Goal: Find specific fact: Find specific fact

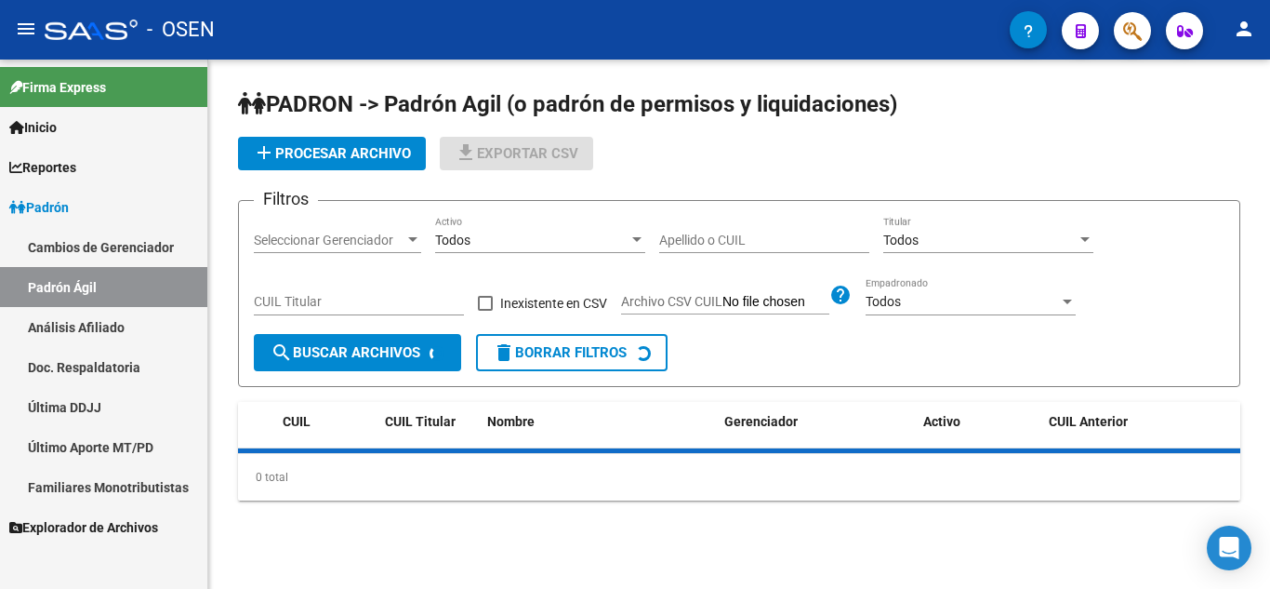
click at [689, 232] on input "Apellido o CUIL" at bounding box center [764, 240] width 210 height 16
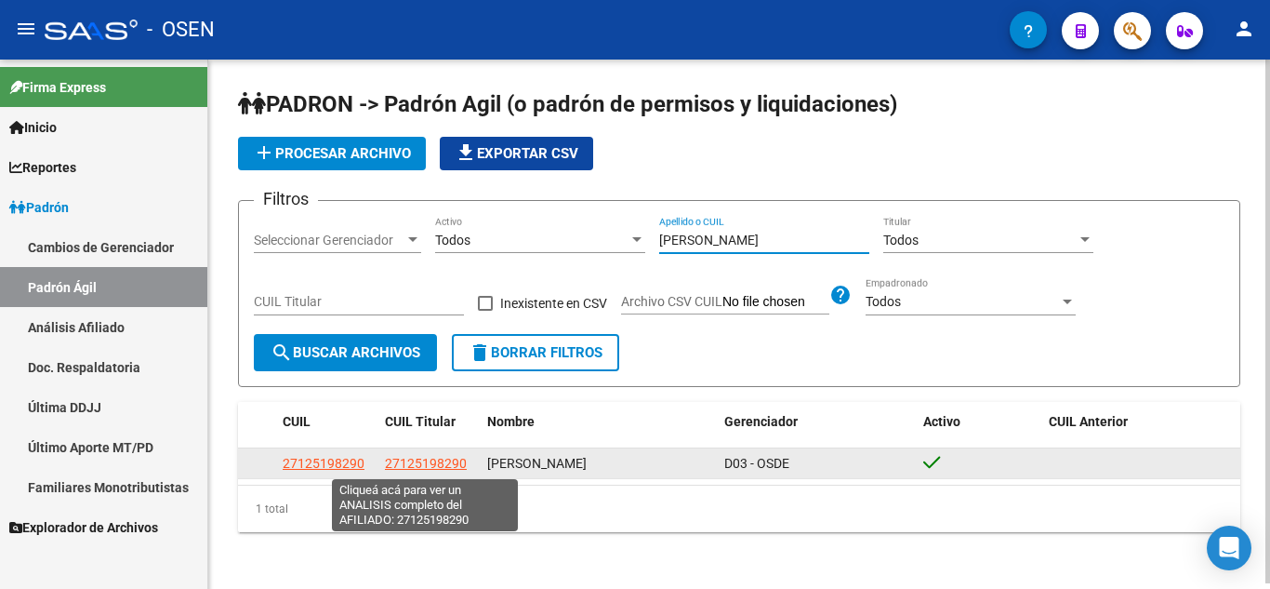
type input "[PERSON_NAME]"
click at [434, 465] on span "27125198290" at bounding box center [426, 463] width 82 height 15
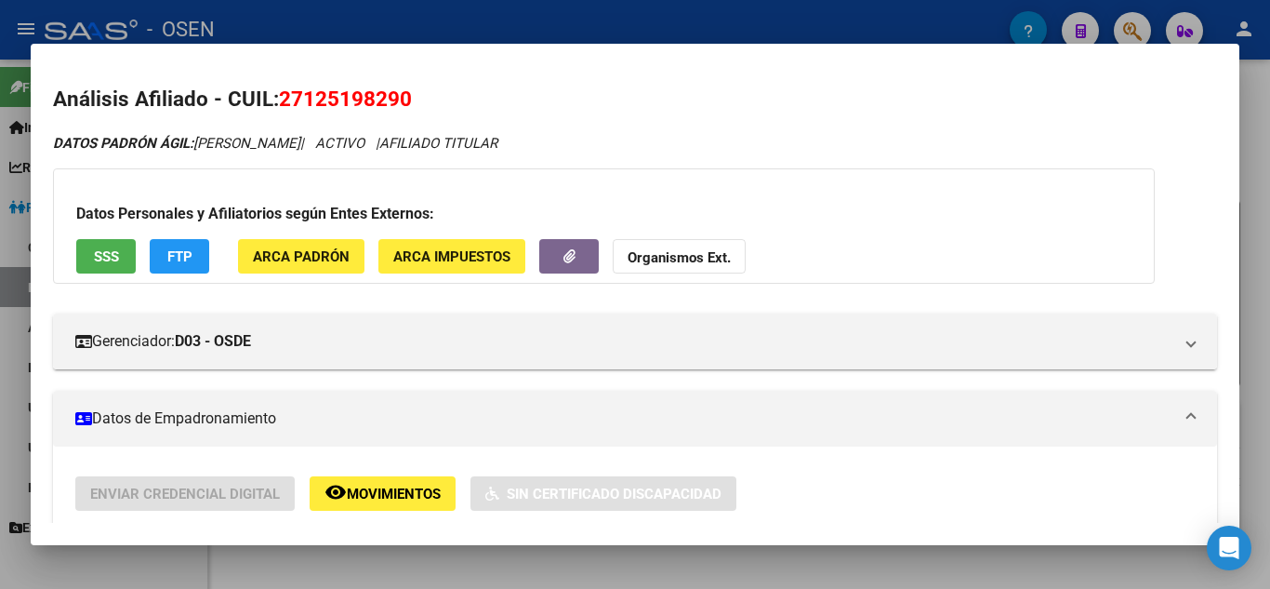
click at [380, 92] on span "27125198290" at bounding box center [345, 98] width 133 height 24
copy span "27125198290"
click at [0, 212] on div at bounding box center [635, 294] width 1270 height 589
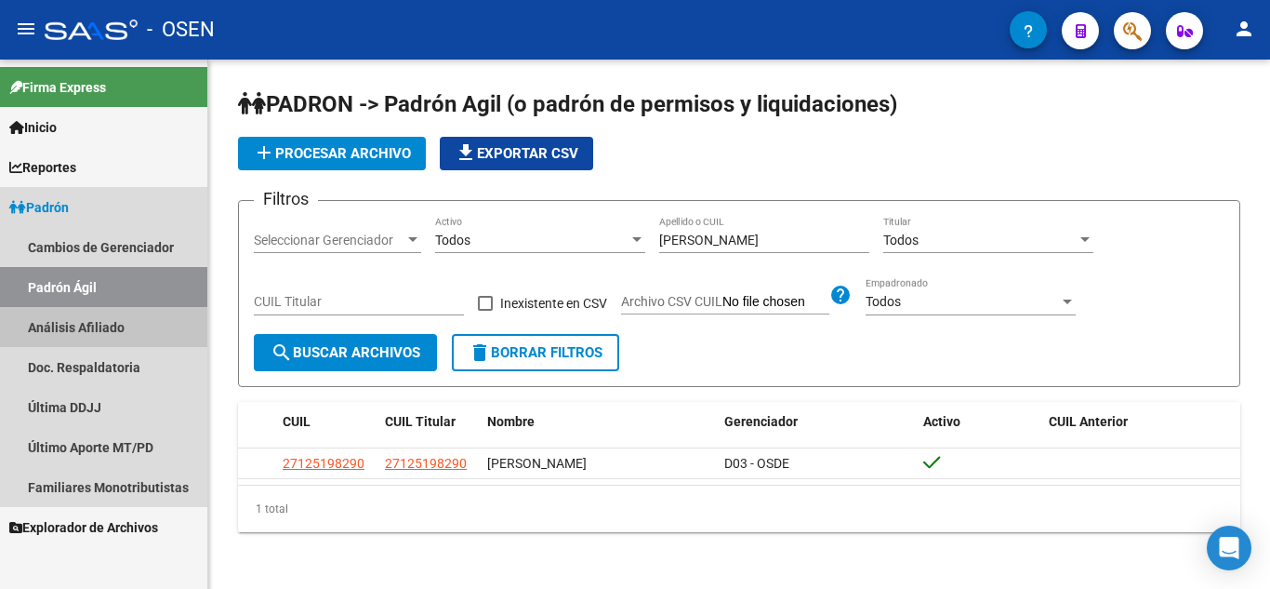
click at [97, 327] on link "Análisis Afiliado" at bounding box center [103, 327] width 207 height 40
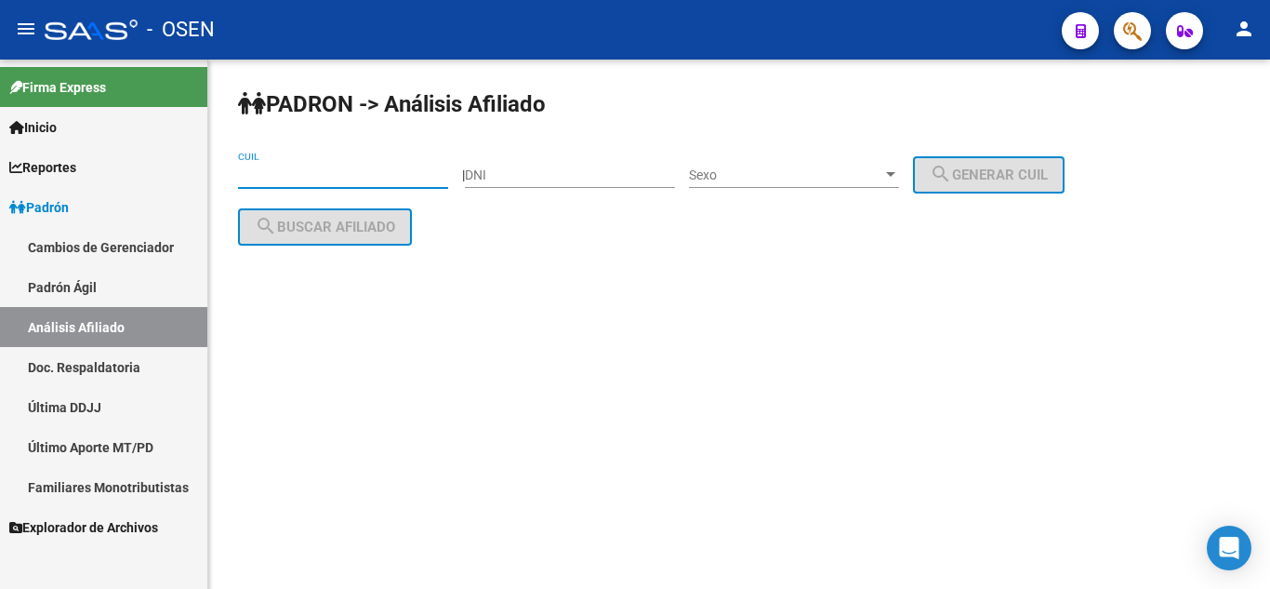
click at [334, 173] on input "CUIL" at bounding box center [343, 175] width 210 height 16
paste input "27-12519829-0"
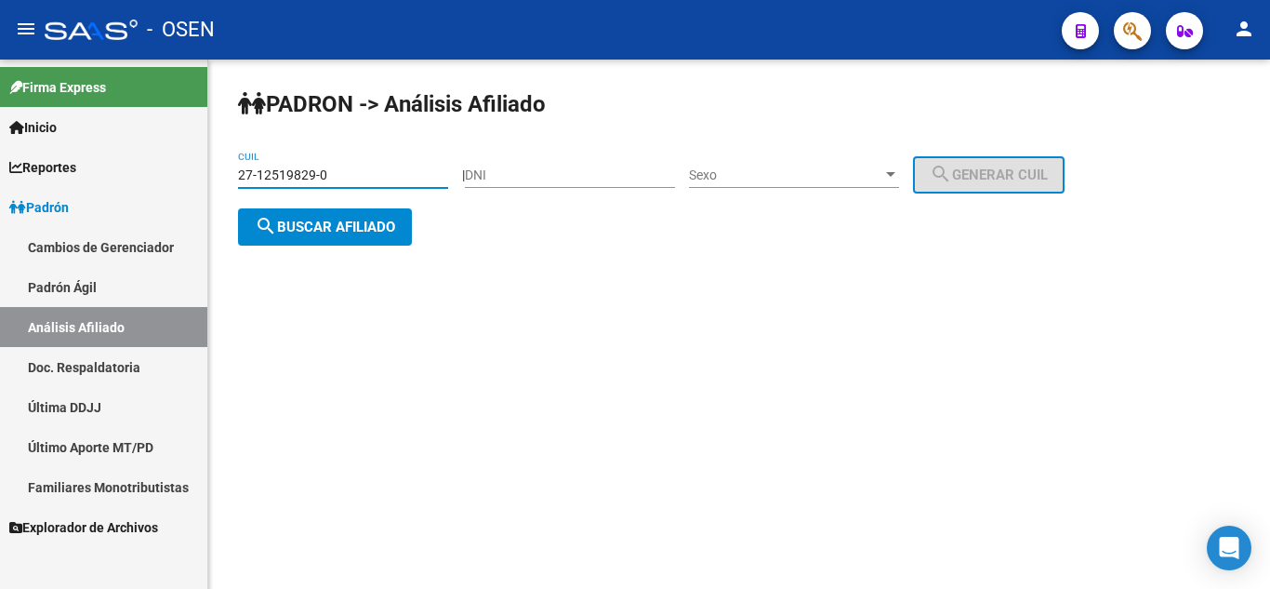
type input "27-12519829-0"
click at [344, 223] on span "search Buscar afiliado" at bounding box center [325, 227] width 140 height 17
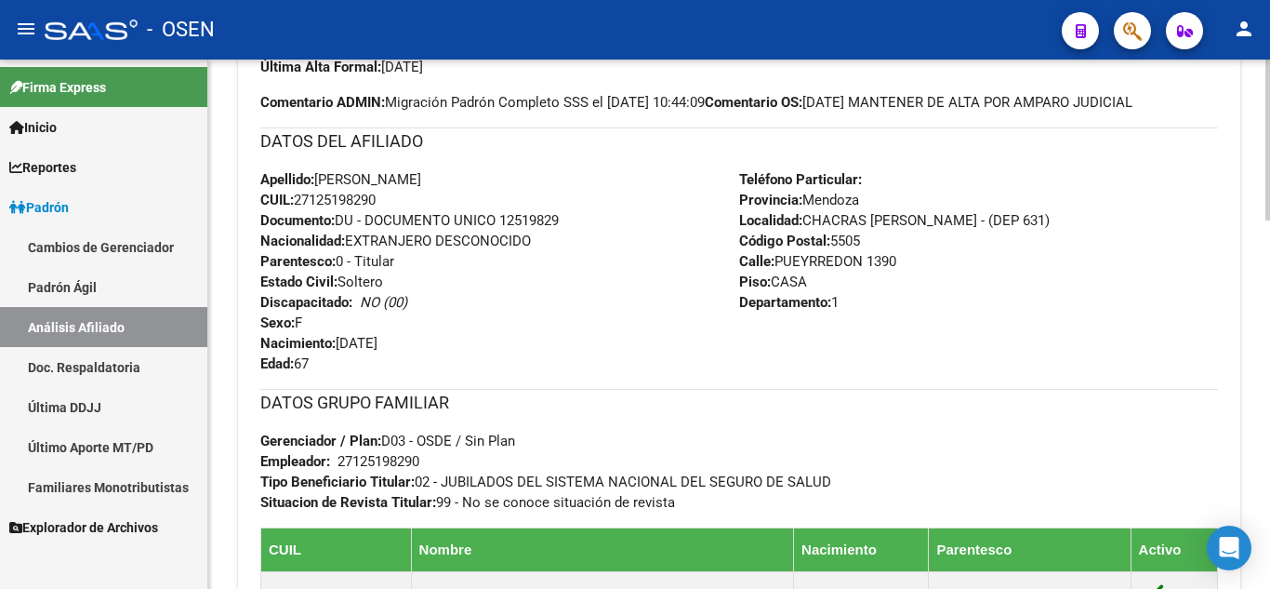
scroll to position [558, 0]
